Goal: Complete application form

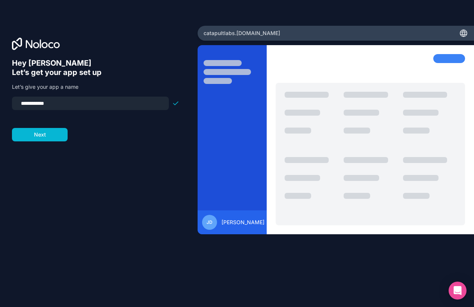
click at [49, 104] on input "**********" at bounding box center [90, 103] width 148 height 10
type input "**********"
click at [38, 143] on div "**********" at bounding box center [99, 164] width 174 height 211
click at [40, 138] on button "Next" at bounding box center [40, 134] width 56 height 13
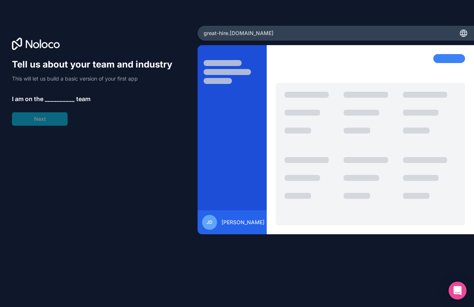
click at [53, 117] on div "Tell us about your team and industry This will let us build a basic version of …" at bounding box center [95, 92] width 167 height 67
click at [56, 100] on span "__________" at bounding box center [60, 99] width 30 height 9
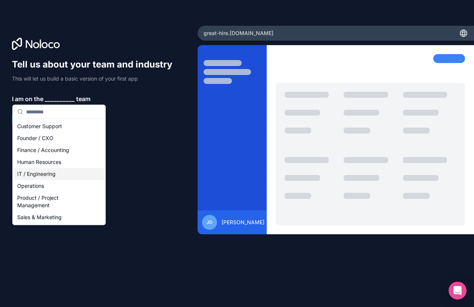
click at [47, 173] on div "IT / Engineering" at bounding box center [59, 174] width 90 height 12
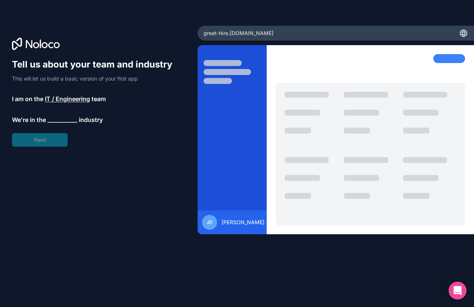
click at [54, 122] on span "__________" at bounding box center [62, 119] width 30 height 9
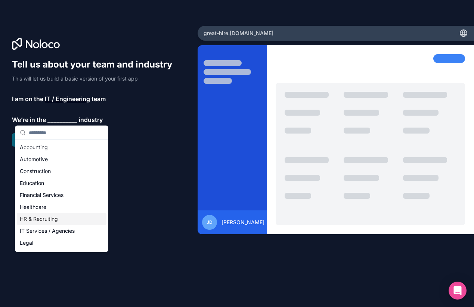
click at [51, 223] on div "HR & Recruiting" at bounding box center [62, 219] width 90 height 12
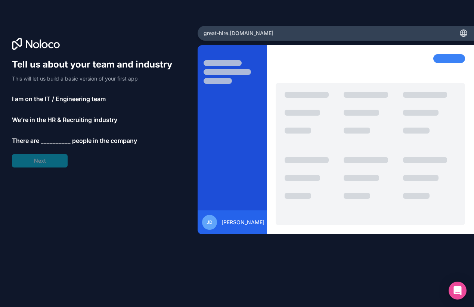
click at [55, 143] on span "__________" at bounding box center [56, 140] width 30 height 9
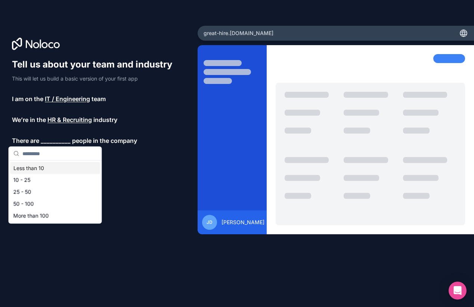
click at [55, 168] on div "Less than 10" at bounding box center [55, 169] width 90 height 12
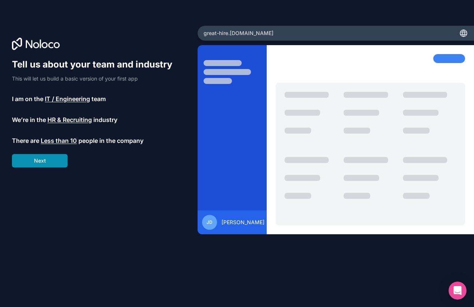
click at [53, 158] on button "Next" at bounding box center [40, 160] width 56 height 13
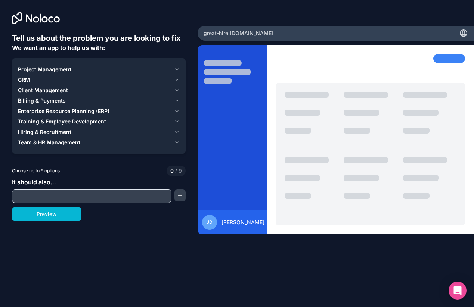
click at [60, 131] on span "Hiring & Recruitment" at bounding box center [44, 132] width 53 height 7
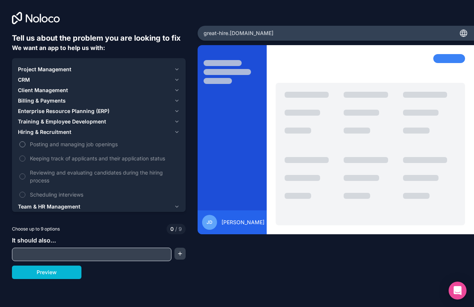
click at [33, 147] on span "Posting and managing job openings" at bounding box center [104, 144] width 148 height 8
click at [25, 147] on button "Posting and managing job openings" at bounding box center [22, 145] width 6 height 6
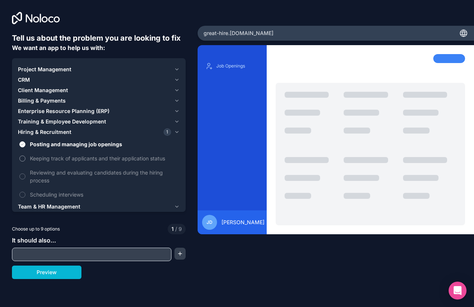
click at [28, 158] on label "Keeping track of applicants and their application status" at bounding box center [99, 159] width 162 height 14
click at [25, 158] on button "Keeping track of applicants and their application status" at bounding box center [22, 159] width 6 height 6
click at [26, 174] on label "Reviewing and evaluating candidates during the hiring process" at bounding box center [99, 177] width 162 height 22
click at [25, 174] on button "Reviewing and evaluating candidates during the hiring process" at bounding box center [22, 177] width 6 height 6
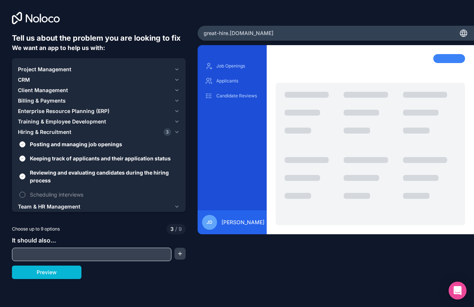
click at [23, 192] on button "Scheduling interviews" at bounding box center [22, 195] width 6 height 6
click at [55, 277] on button "Preview" at bounding box center [46, 272] width 69 height 13
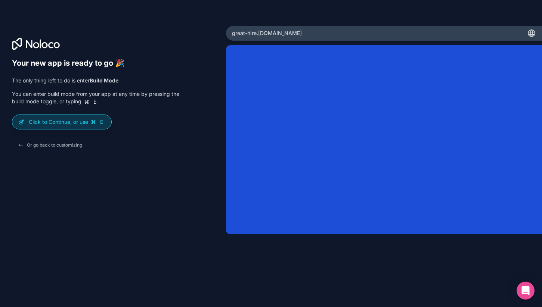
click at [81, 121] on p "Click to Continue, or use E" at bounding box center [67, 121] width 77 height 7
